Goal: Task Accomplishment & Management: Manage account settings

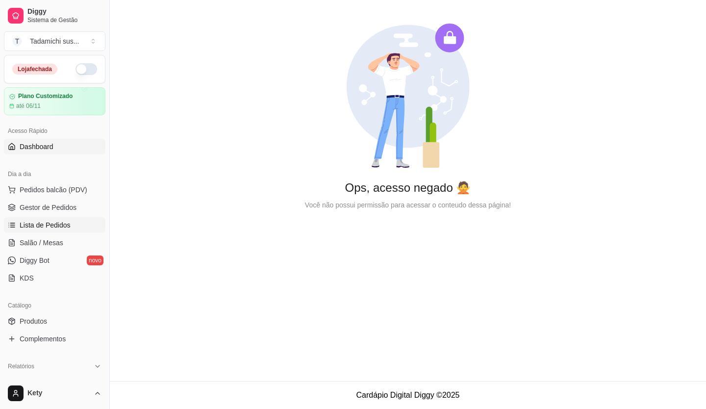
click at [53, 224] on span "Lista de Pedidos" at bounding box center [45, 225] width 51 height 10
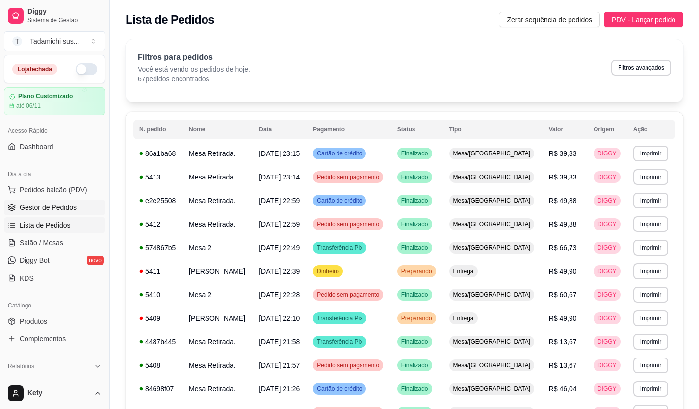
click at [56, 206] on span "Gestor de Pedidos" at bounding box center [48, 207] width 57 height 10
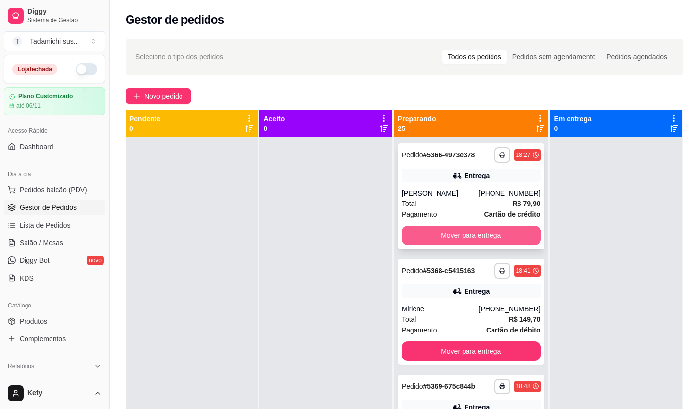
click at [490, 239] on button "Mover para entrega" at bounding box center [471, 236] width 139 height 20
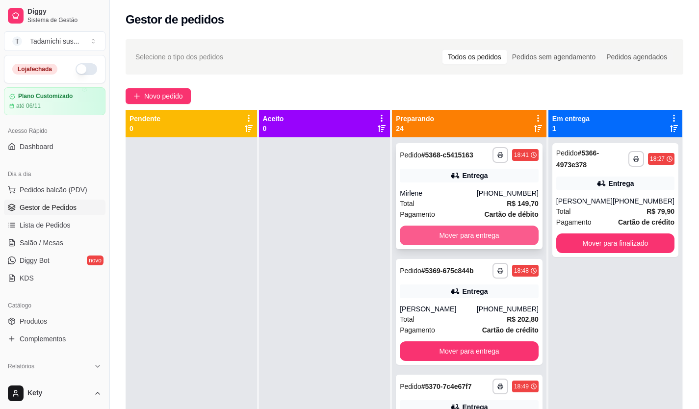
click at [486, 245] on button "Mover para entrega" at bounding box center [469, 236] width 139 height 20
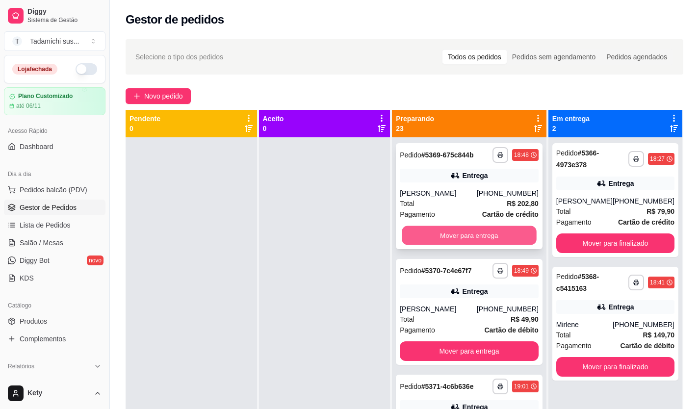
click at [460, 245] on button "Mover para entrega" at bounding box center [469, 235] width 134 height 19
click at [461, 241] on button "Mover para entrega" at bounding box center [469, 235] width 134 height 19
click at [465, 241] on button "Mover para entrega" at bounding box center [469, 235] width 134 height 19
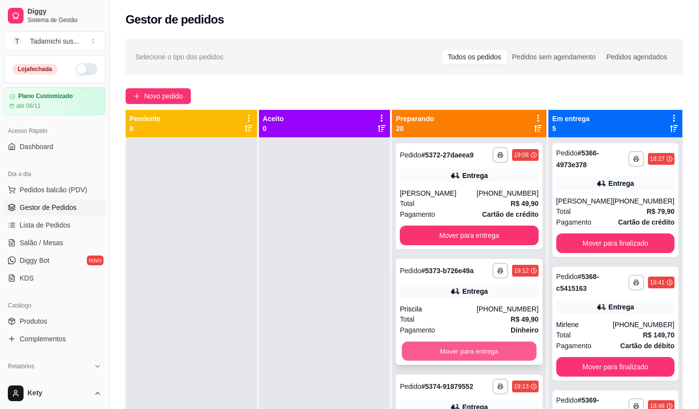
click at [488, 361] on button "Mover para entrega" at bounding box center [469, 351] width 134 height 19
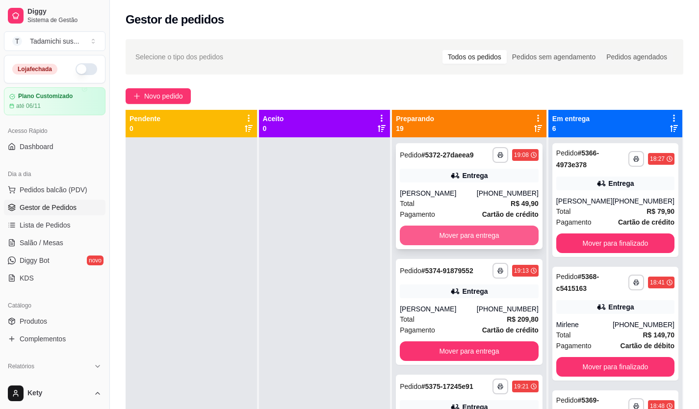
click at [477, 245] on button "Mover para entrega" at bounding box center [469, 236] width 139 height 20
click at [479, 245] on button "Mover para entrega" at bounding box center [469, 235] width 134 height 19
click at [477, 241] on button "Mover para entrega" at bounding box center [469, 235] width 134 height 19
click at [477, 241] on button "Mover para entrega" at bounding box center [469, 236] width 139 height 20
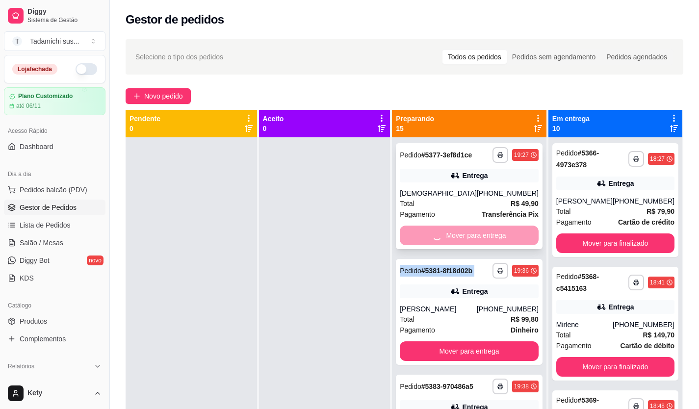
click at [478, 242] on div "Mover para entrega" at bounding box center [469, 236] width 139 height 20
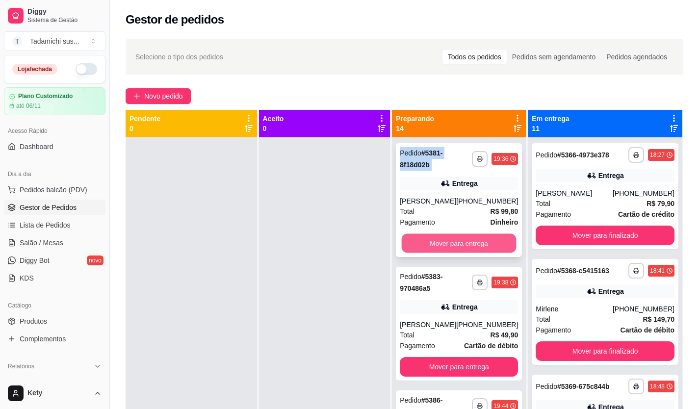
click at [486, 251] on button "Mover para entrega" at bounding box center [459, 243] width 115 height 19
click at [485, 251] on button "Mover para entrega" at bounding box center [459, 243] width 118 height 20
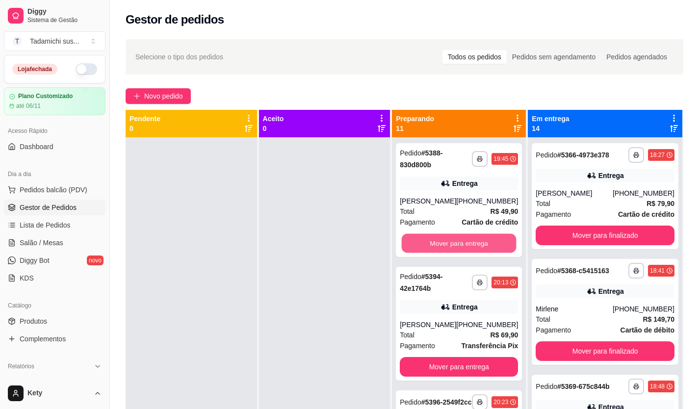
click at [485, 251] on button "Mover para entrega" at bounding box center [459, 243] width 115 height 19
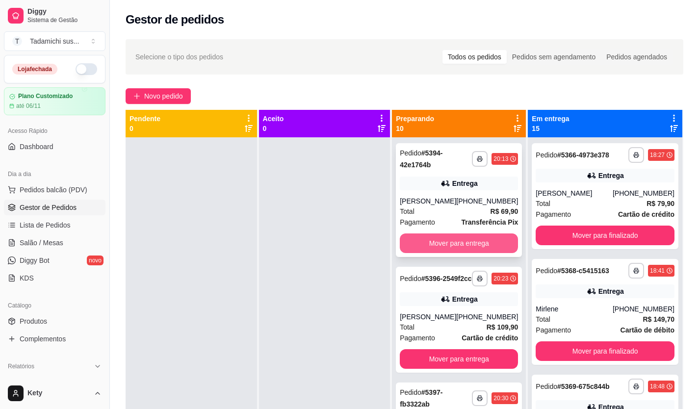
click at [482, 245] on button "Mover para entrega" at bounding box center [459, 243] width 118 height 20
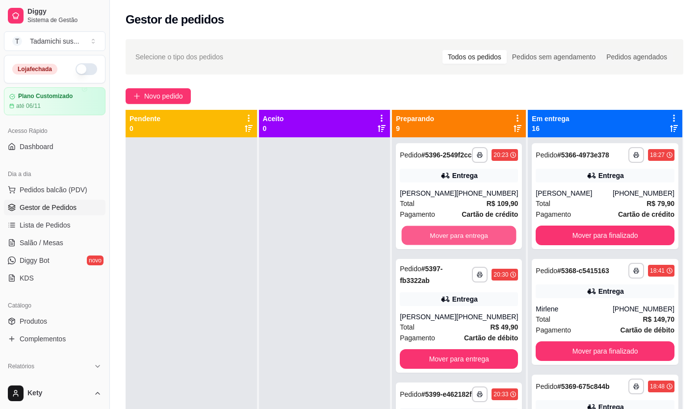
click at [482, 245] on button "Mover para entrega" at bounding box center [459, 235] width 115 height 19
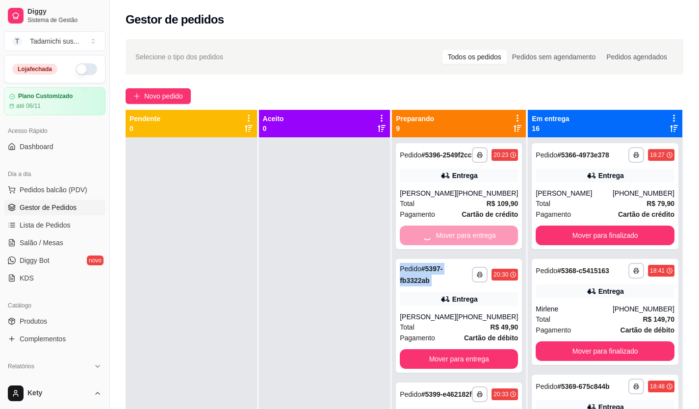
click at [482, 245] on div "Mover para entrega" at bounding box center [459, 236] width 118 height 20
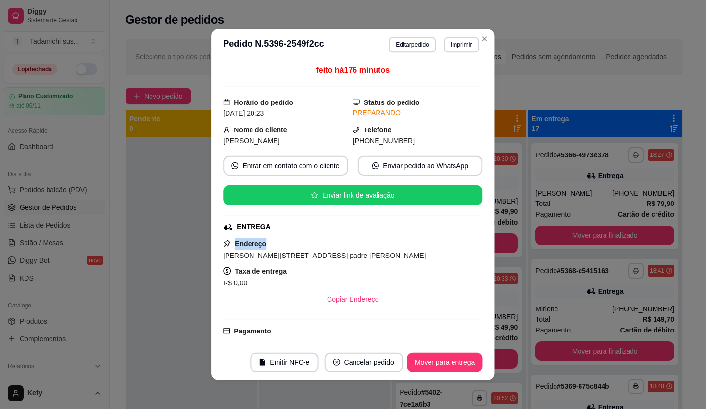
click at [482, 245] on div "feito há 176 minutos Horário do pedido [DATE] 20:23 Status do pedido PREPARANDO…" at bounding box center [352, 202] width 283 height 284
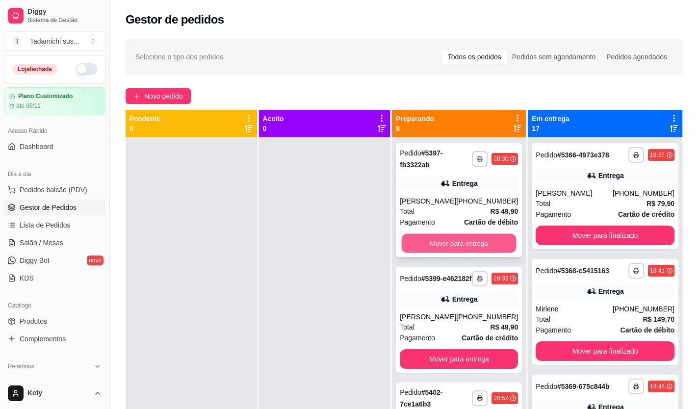
click at [480, 243] on button "Mover para entrega" at bounding box center [459, 243] width 115 height 19
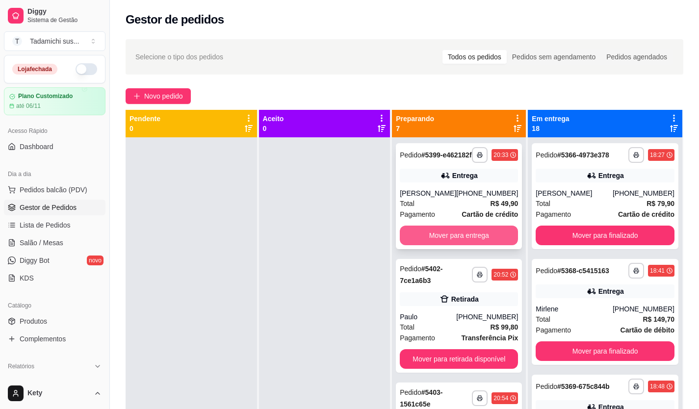
click at [479, 243] on button "Mover para entrega" at bounding box center [459, 236] width 118 height 20
click at [471, 245] on button "Mover para entrega" at bounding box center [459, 236] width 118 height 20
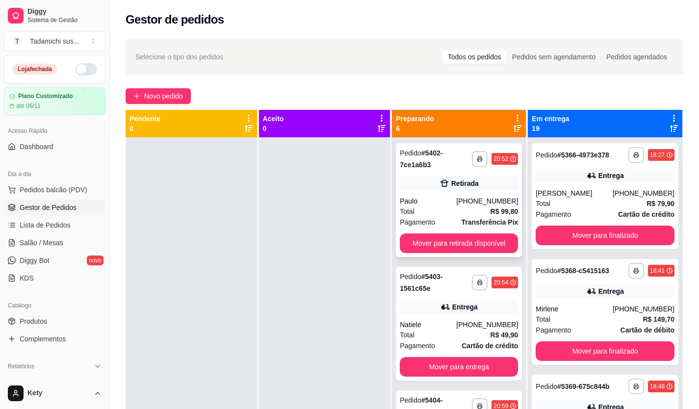
click at [468, 253] on div "**********" at bounding box center [459, 200] width 126 height 114
click at [458, 237] on button "Mover para retirada disponível" at bounding box center [459, 243] width 118 height 20
click at [458, 237] on button "Mover para entrega" at bounding box center [459, 243] width 118 height 20
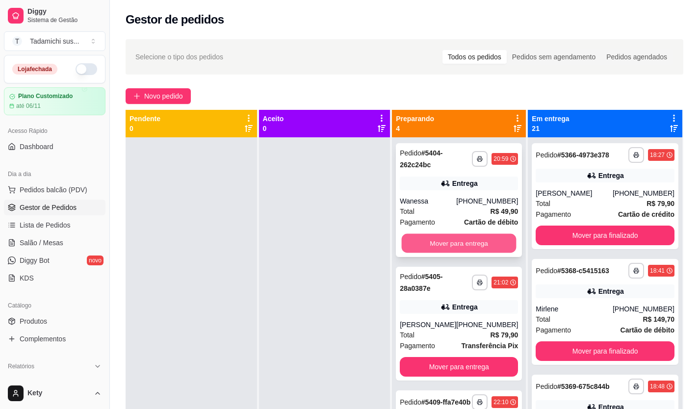
click at [458, 247] on button "Mover para entrega" at bounding box center [459, 243] width 115 height 19
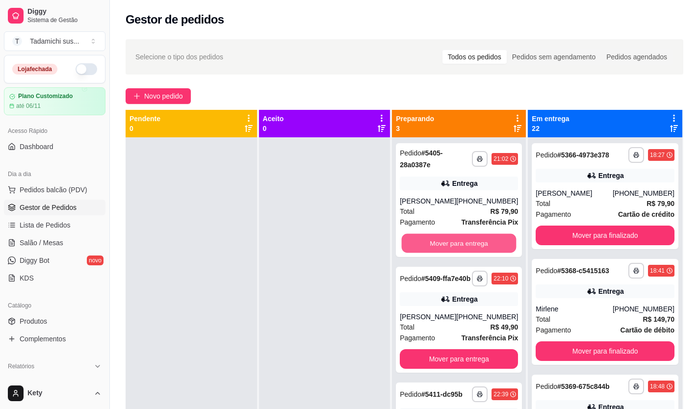
click at [458, 246] on button "Mover para entrega" at bounding box center [459, 243] width 115 height 19
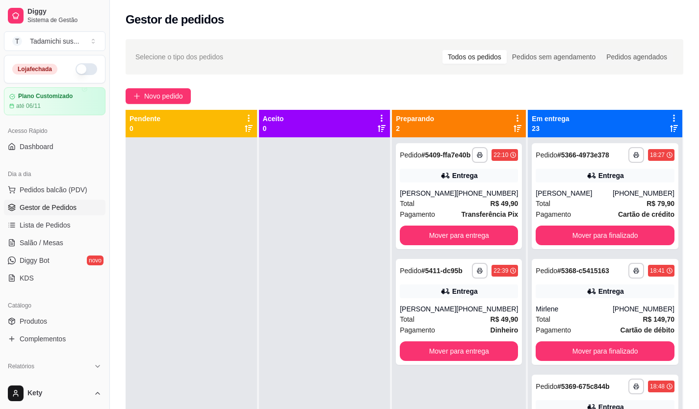
click at [458, 246] on div "**********" at bounding box center [459, 196] width 126 height 106
click at [467, 235] on button "Mover para entrega" at bounding box center [459, 236] width 118 height 20
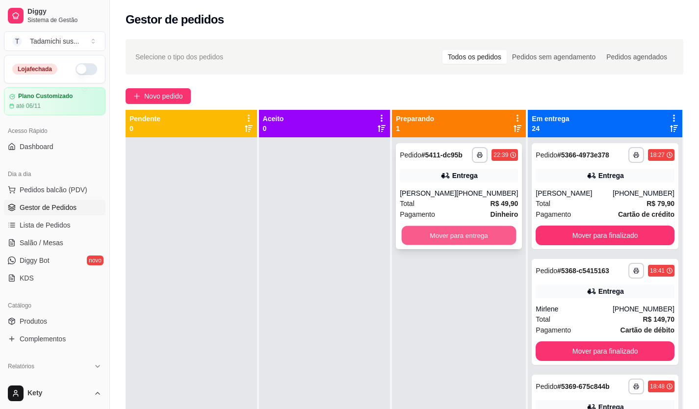
click at [468, 234] on button "Mover para entrega" at bounding box center [459, 235] width 115 height 19
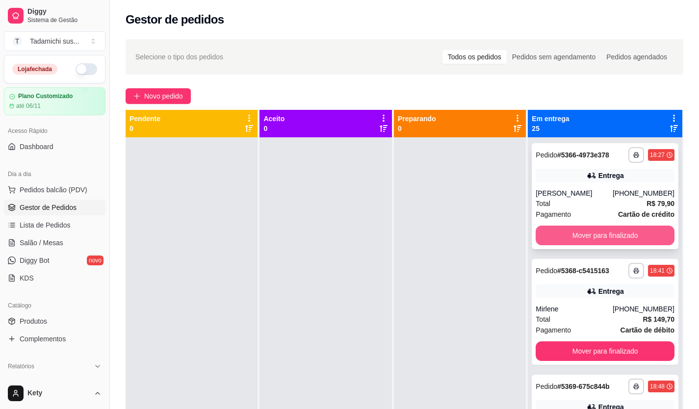
click at [602, 243] on button "Mover para finalizado" at bounding box center [604, 236] width 139 height 20
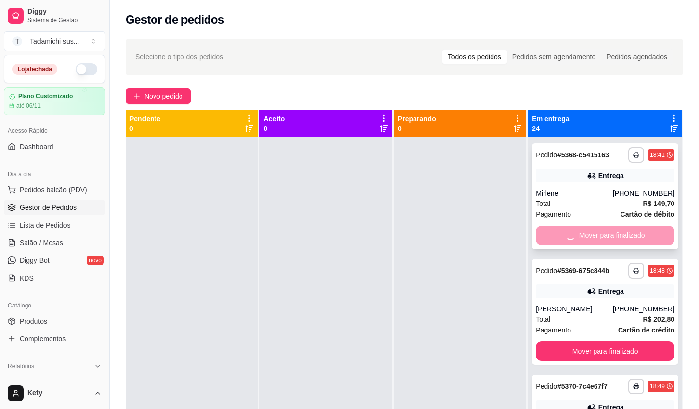
click at [603, 243] on div "Mover para finalizado" at bounding box center [604, 236] width 139 height 20
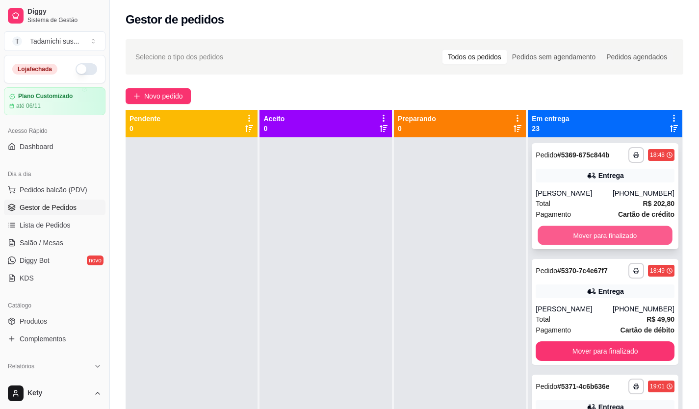
click at [601, 245] on button "Mover para finalizado" at bounding box center [605, 235] width 134 height 19
click at [595, 245] on button "Mover para finalizado" at bounding box center [604, 236] width 139 height 20
click at [595, 245] on button "Mover para finalizado" at bounding box center [605, 235] width 134 height 19
click at [592, 245] on button "Mover para finalizado" at bounding box center [604, 236] width 139 height 20
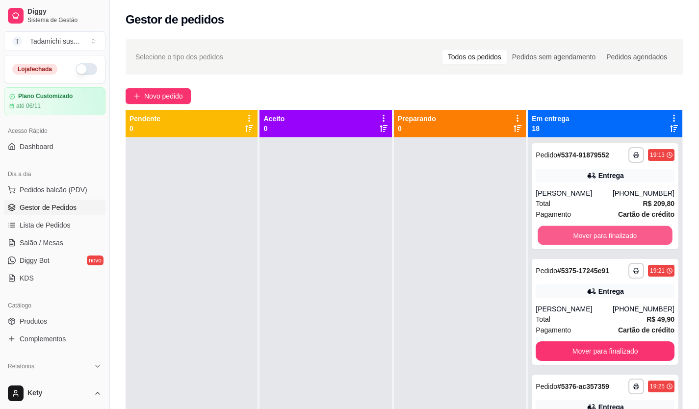
click at [592, 245] on button "Mover para finalizado" at bounding box center [605, 235] width 134 height 19
click at [592, 245] on button "Mover para finalizado" at bounding box center [604, 236] width 139 height 20
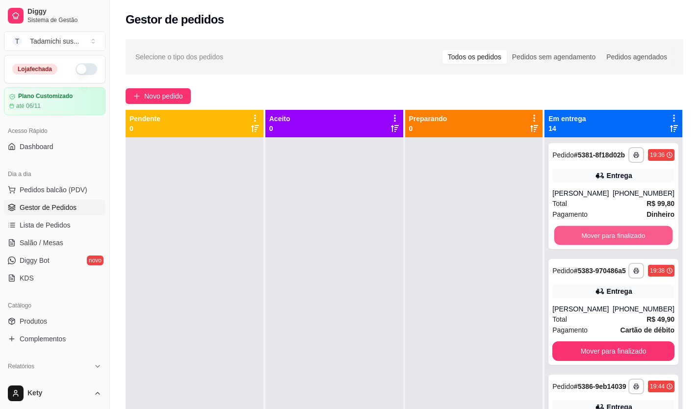
click at [592, 245] on button "Mover para finalizado" at bounding box center [613, 235] width 118 height 19
click at [592, 341] on button "Mover para finalizado" at bounding box center [613, 351] width 122 height 20
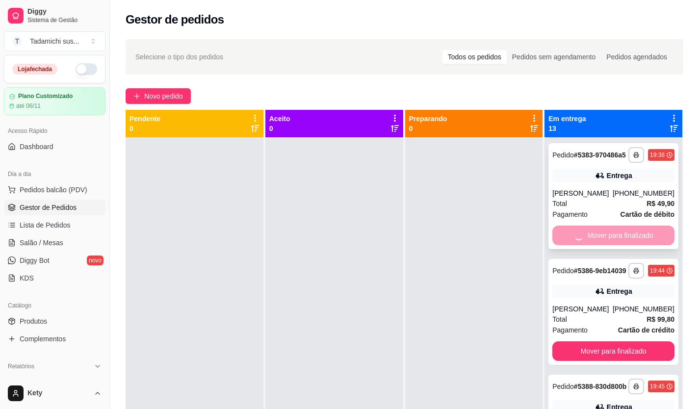
click at [591, 245] on div "Mover para finalizado" at bounding box center [613, 236] width 122 height 20
click at [596, 244] on button "Mover para finalizado" at bounding box center [613, 236] width 122 height 20
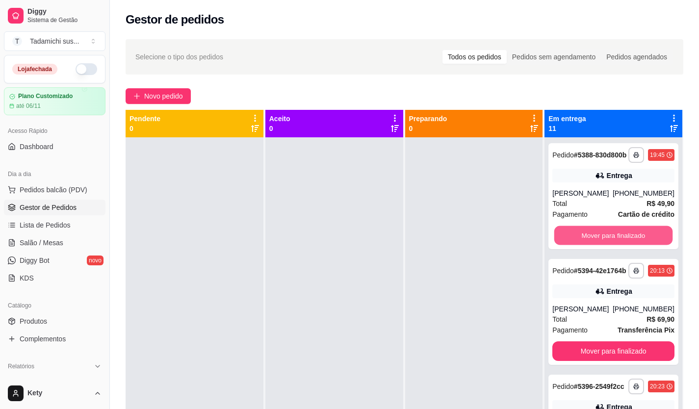
click at [597, 242] on button "Mover para finalizado" at bounding box center [613, 235] width 118 height 19
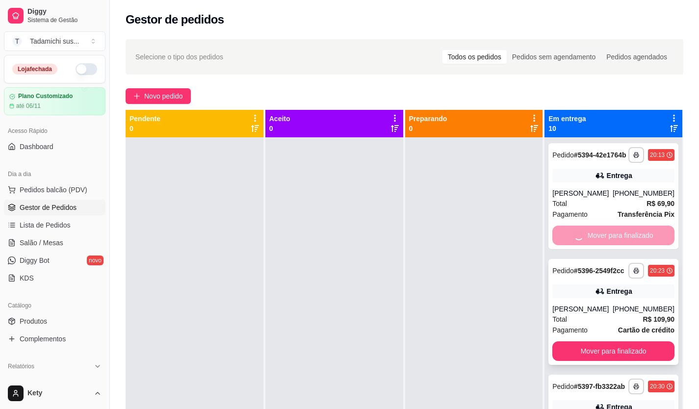
click at [598, 341] on button "Mover para finalizado" at bounding box center [613, 351] width 122 height 20
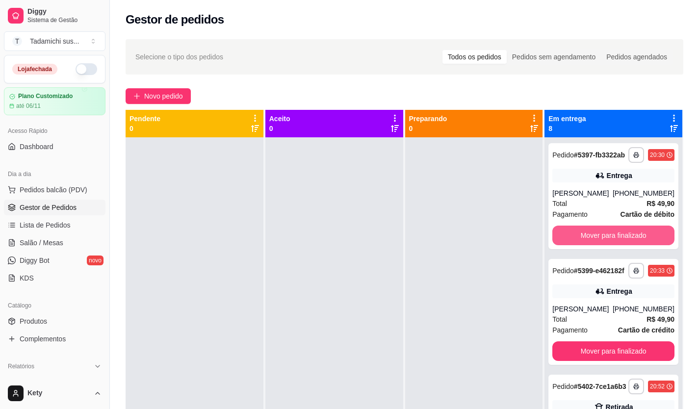
click at [598, 242] on button "Mover para finalizado" at bounding box center [613, 236] width 122 height 20
click at [598, 242] on div "**********" at bounding box center [613, 196] width 130 height 106
click at [598, 245] on button "Mover para finalizado" at bounding box center [613, 236] width 122 height 20
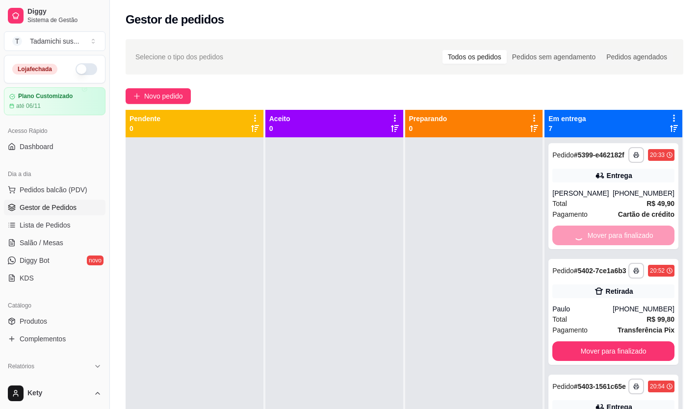
click at [598, 245] on div "Mover para finalizado" at bounding box center [613, 236] width 122 height 20
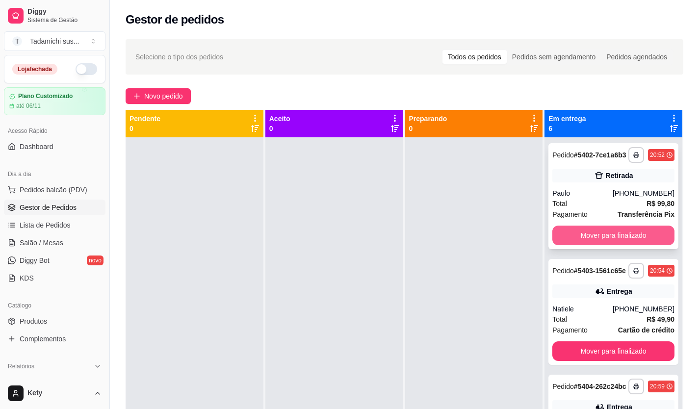
click at [598, 245] on button "Mover para finalizado" at bounding box center [613, 236] width 122 height 20
click at [598, 245] on button "Mover para finalizado" at bounding box center [613, 235] width 118 height 19
click at [599, 245] on button "Mover para finalizado" at bounding box center [613, 235] width 118 height 19
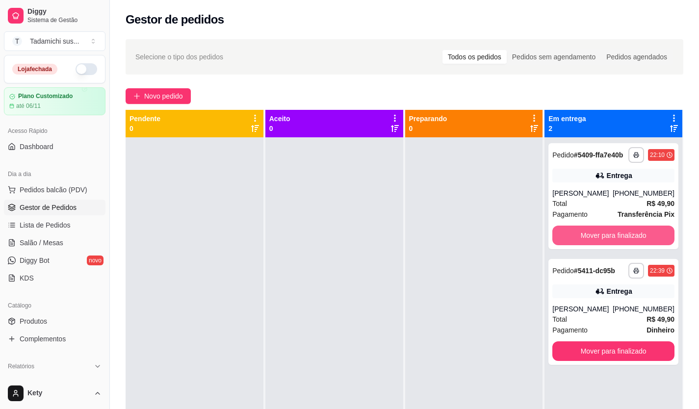
click at [599, 245] on button "Mover para finalizado" at bounding box center [613, 236] width 122 height 20
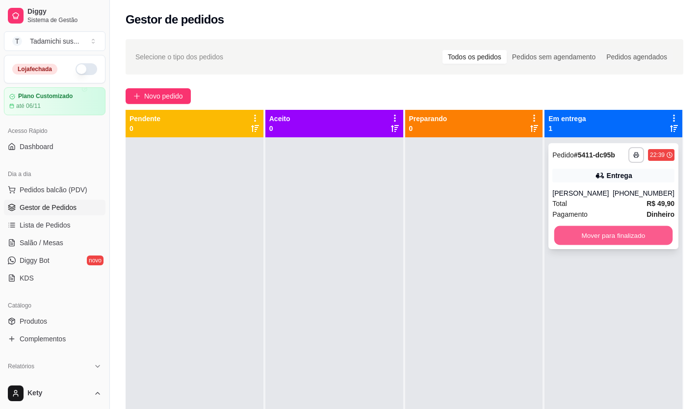
click at [599, 233] on button "Mover para finalizado" at bounding box center [613, 235] width 118 height 19
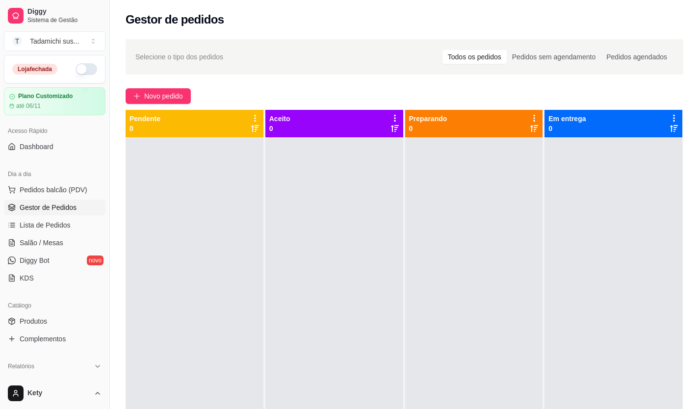
click at [454, 108] on div "Selecione o tipo dos pedidos Todos os pedidos Pedidos sem agendamento Pedidos a…" at bounding box center [404, 281] width 589 height 497
